Goal: Task Accomplishment & Management: Complete application form

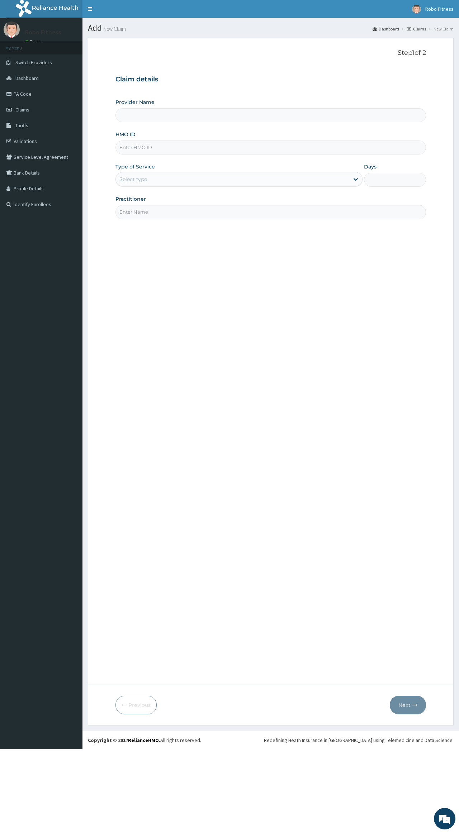
type input "Robo Fitness"
type input "1"
click at [135, 149] on input "HMO ID" at bounding box center [270, 147] width 310 height 14
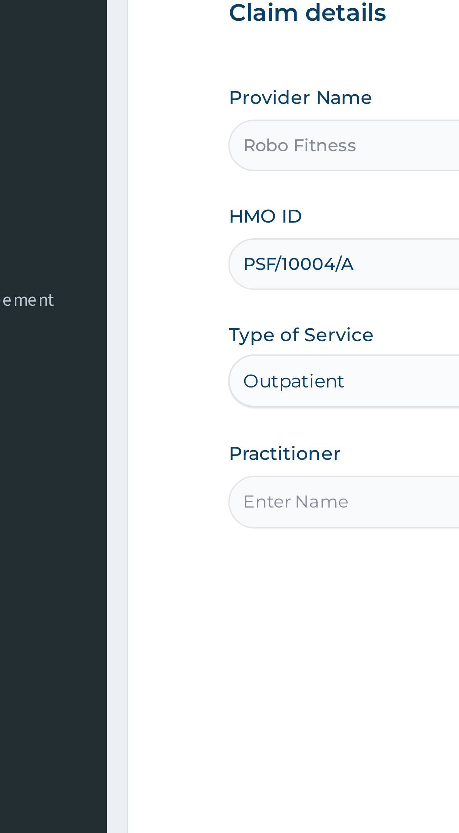
type input "PSF/10004/A"
click at [115, 205] on input "Practitioner" at bounding box center [270, 212] width 310 height 14
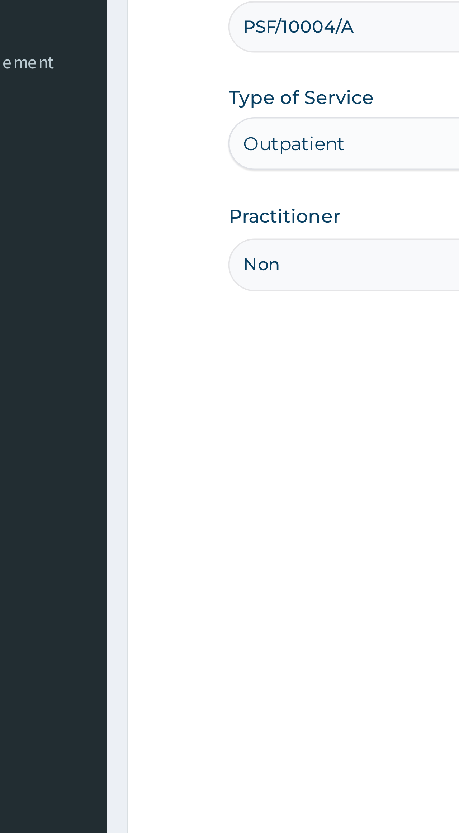
type input "Non"
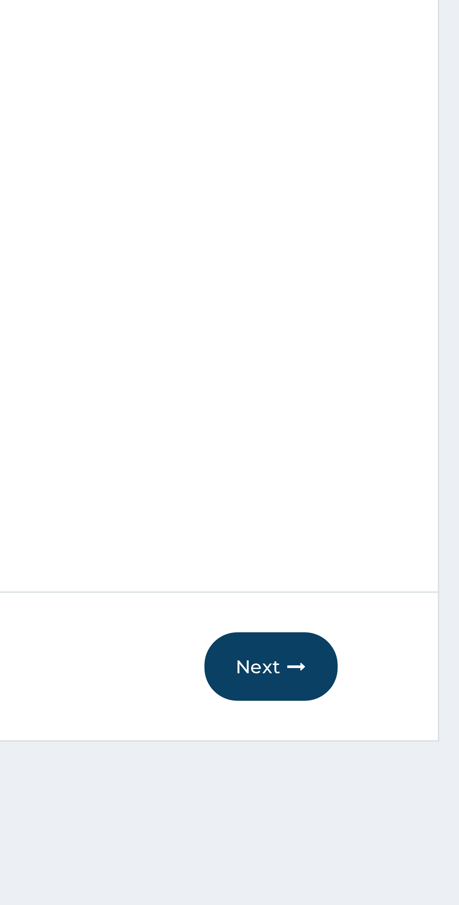
click at [412, 757] on icon "button" at bounding box center [414, 759] width 5 height 5
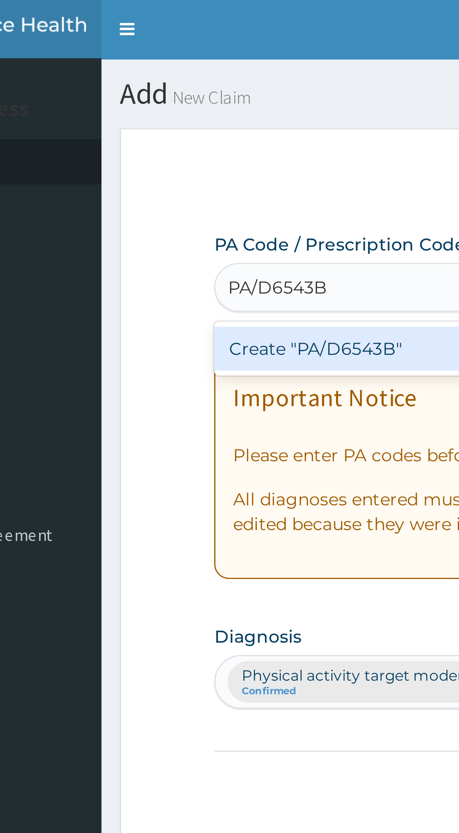
click at [121, 105] on div "Create "PA/D6543B"" at bounding box center [219, 102] width 209 height 13
type input "PA/D6543B"
